Goal: Find specific page/section: Find specific page/section

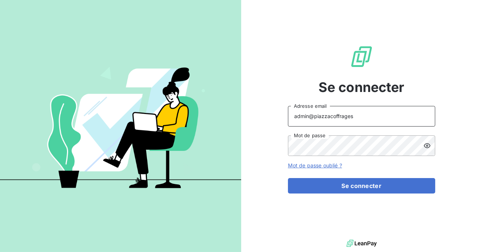
click at [358, 119] on input "admin@piazzacoffrages" at bounding box center [361, 116] width 147 height 21
type input "admin@gonzalezbtp"
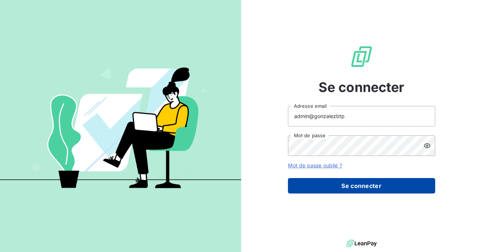
click at [356, 181] on button "Se connecter" at bounding box center [361, 185] width 147 height 15
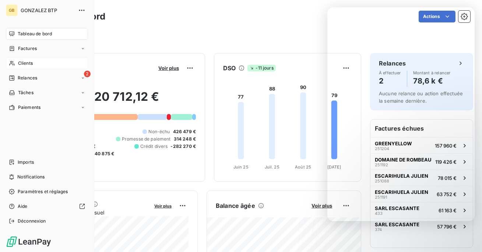
click at [20, 66] on span "Clients" at bounding box center [25, 63] width 15 height 7
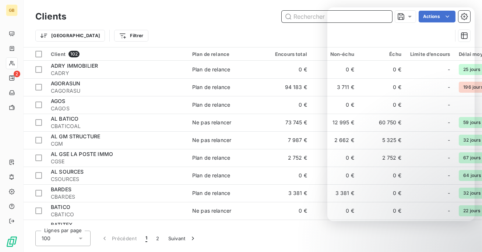
click at [301, 21] on input "text" at bounding box center [337, 17] width 111 height 12
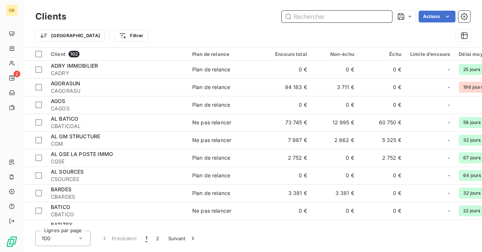
click at [314, 17] on input "text" at bounding box center [337, 17] width 111 height 12
paste input "251180"
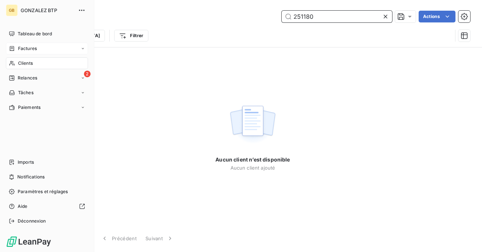
type input "251180"
click at [25, 48] on span "Factures" at bounding box center [27, 48] width 19 height 7
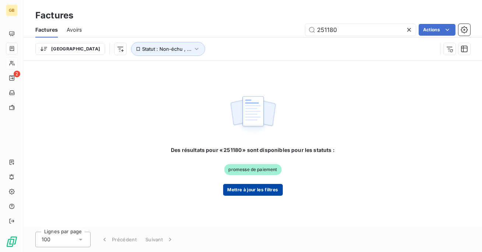
type input "251180"
click at [255, 189] on button "Mettre à jour les filtres" at bounding box center [253, 190] width 60 height 12
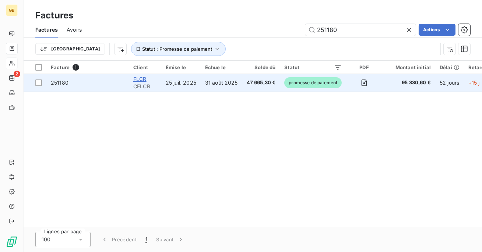
click at [141, 79] on span "FLCR" at bounding box center [139, 79] width 13 height 6
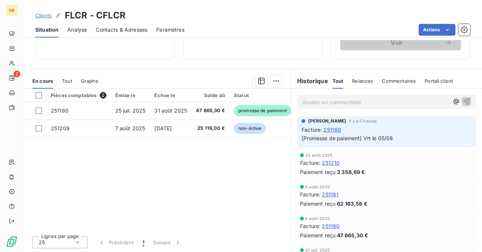
scroll to position [101, 0]
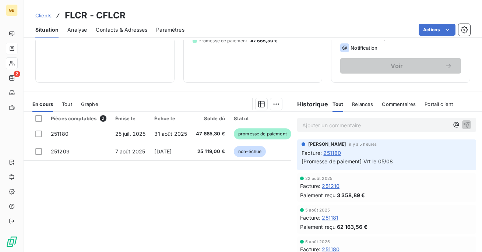
click at [69, 107] on div "Tout" at bounding box center [67, 104] width 10 height 15
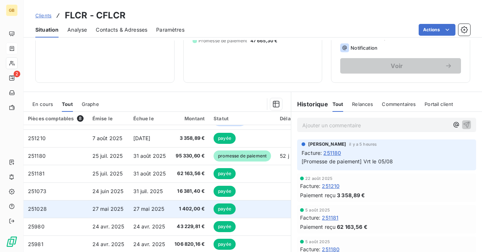
scroll to position [0, 0]
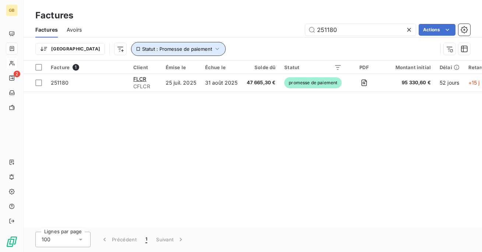
click at [160, 52] on button "Statut : Promesse de paiement" at bounding box center [178, 49] width 95 height 14
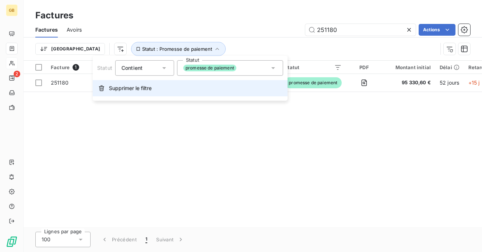
click at [149, 86] on span "Supprimer le filtre" at bounding box center [130, 88] width 43 height 7
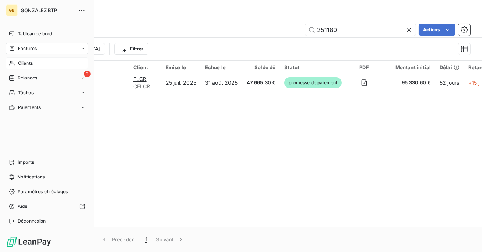
click at [15, 65] on div "Clients" at bounding box center [47, 63] width 82 height 12
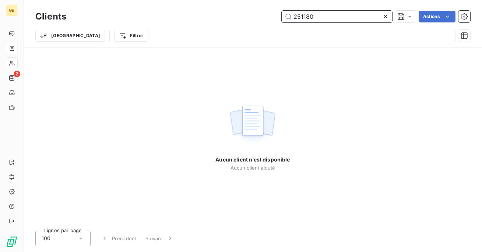
paste input "92"
type input "251192"
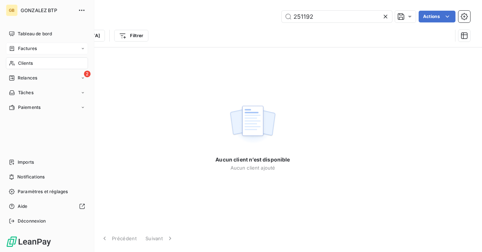
click at [14, 46] on icon at bounding box center [12, 49] width 6 height 6
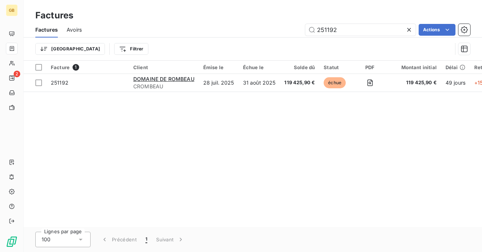
type input "251192"
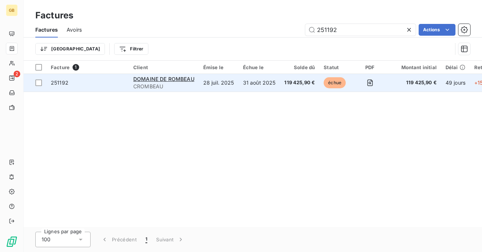
click at [251, 82] on td "31 août 2025" at bounding box center [260, 83] width 42 height 18
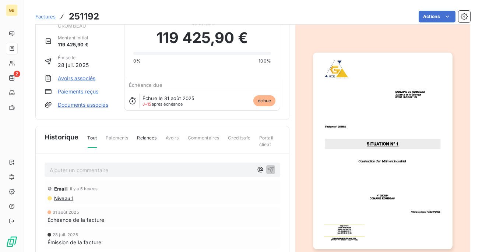
scroll to position [31, 0]
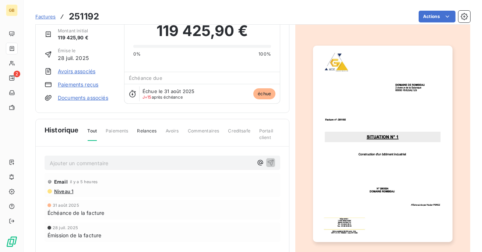
click at [372, 188] on img "button" at bounding box center [382, 144] width 139 height 197
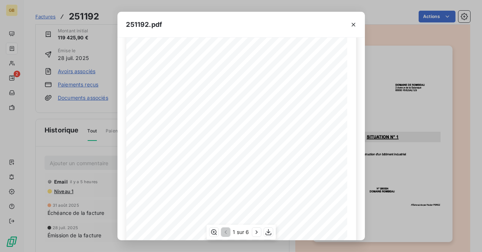
scroll to position [0, 0]
click at [351, 25] on icon "button" at bounding box center [353, 24] width 7 height 7
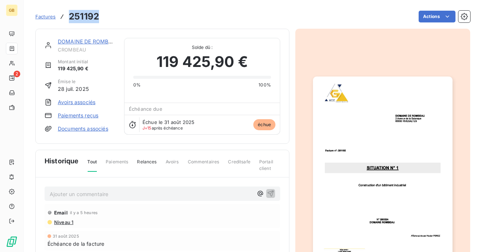
drag, startPoint x: 101, startPoint y: 21, endPoint x: 62, endPoint y: 17, distance: 39.3
click at [62, 17] on div "Factures 251192 Actions" at bounding box center [252, 16] width 435 height 15
copy h3 "251192"
click at [370, 191] on img "button" at bounding box center [382, 175] width 139 height 197
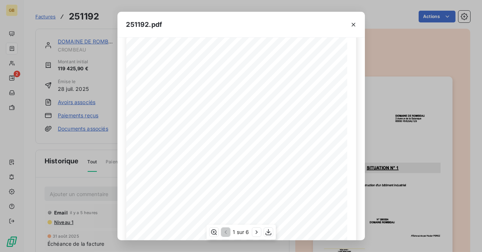
scroll to position [127, 0]
click at [353, 26] on icon "button" at bounding box center [353, 24] width 7 height 7
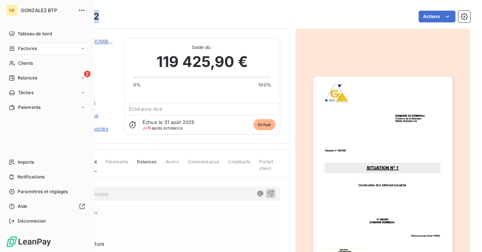
click at [25, 50] on span "Factures" at bounding box center [27, 48] width 19 height 7
click at [32, 53] on div "Factures" at bounding box center [47, 49] width 82 height 12
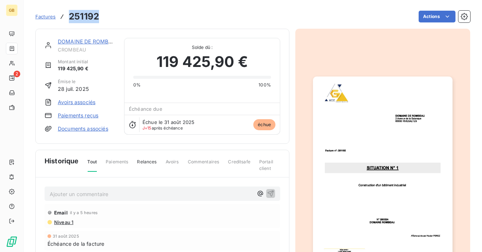
click at [46, 14] on span "Factures" at bounding box center [45, 17] width 20 height 6
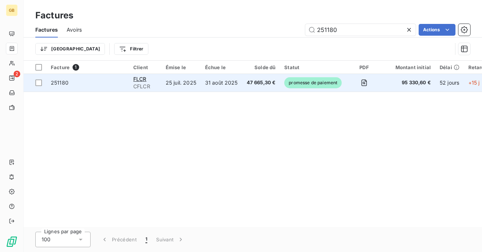
type input "251180"
click at [259, 90] on td "47 665,30 €" at bounding box center [262, 83] width 38 height 18
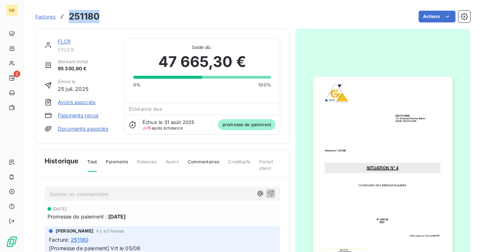
drag, startPoint x: 100, startPoint y: 19, endPoint x: 71, endPoint y: 18, distance: 29.5
click at [71, 18] on div "Factures 251180 Actions" at bounding box center [252, 16] width 435 height 15
copy h3 "251180"
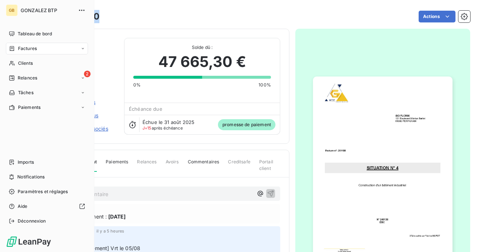
click at [25, 47] on span "Factures" at bounding box center [27, 48] width 19 height 7
click at [20, 51] on span "Factures" at bounding box center [27, 48] width 19 height 7
click at [32, 53] on div "Factures" at bounding box center [47, 49] width 82 height 12
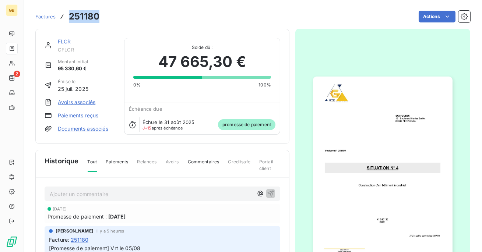
click at [45, 15] on span "Factures" at bounding box center [45, 17] width 20 height 6
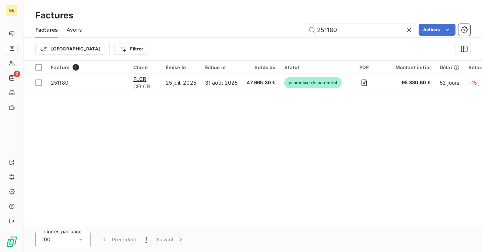
type input "251177"
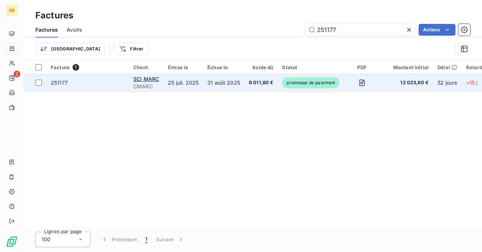
click at [200, 88] on td "25 juil. 2025" at bounding box center [183, 83] width 39 height 18
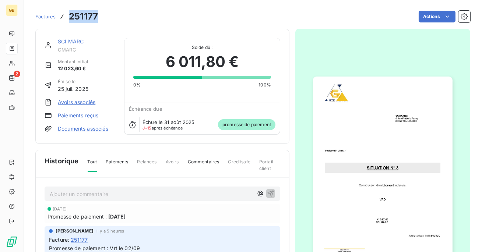
drag, startPoint x: 100, startPoint y: 16, endPoint x: 69, endPoint y: 15, distance: 30.6
click at [69, 15] on div "Factures 251177 Actions" at bounding box center [252, 16] width 435 height 15
copy h3 "251177"
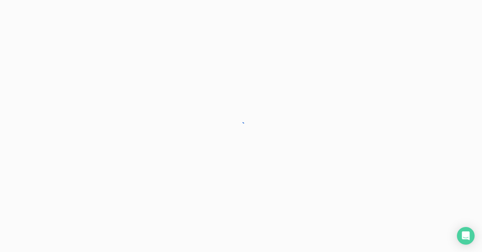
click at [344, 123] on div at bounding box center [241, 126] width 482 height 252
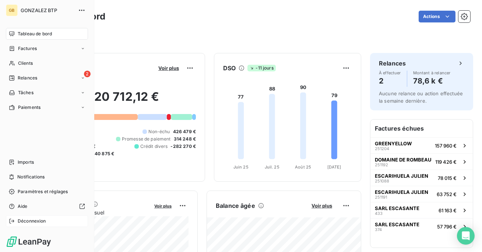
click at [43, 219] on span "Déconnexion" at bounding box center [32, 221] width 28 height 7
